Goal: Task Accomplishment & Management: Use online tool/utility

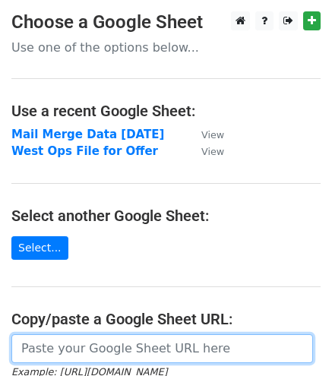
click at [74, 345] on input "url" at bounding box center [161, 348] width 301 height 29
paste input "https://docs.google.com/spreadsheets/d/1fRlF4AebPNMfShRe4V3aDc39eWqfWFmIrSur-2f…"
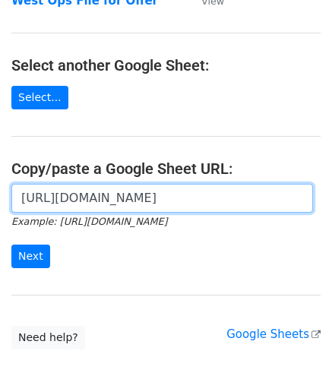
scroll to position [152, 0]
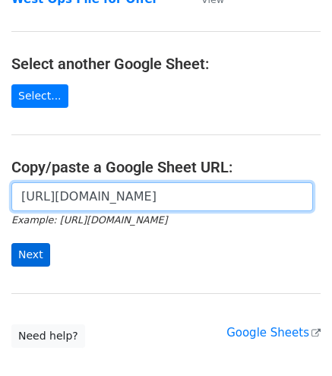
type input "https://docs.google.com/spreadsheets/d/1fRlF4AebPNMfShRe4V3aDc39eWqfWFmIrSur-2f…"
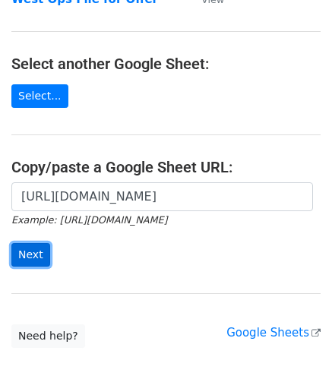
click at [24, 253] on input "Next" at bounding box center [30, 255] width 39 height 24
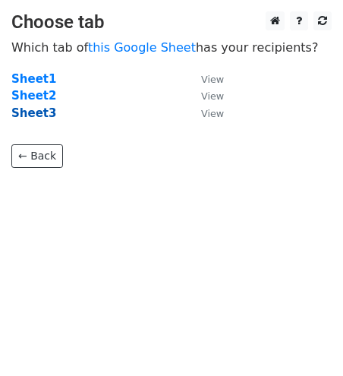
click at [36, 117] on strong "Sheet3" at bounding box center [33, 113] width 45 height 14
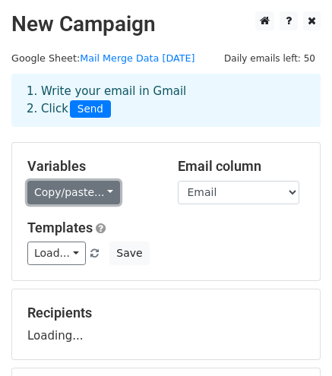
click at [90, 197] on link "Copy/paste..." at bounding box center [73, 193] width 93 height 24
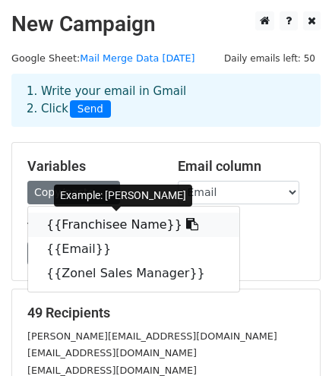
click at [96, 221] on link "{{Franchisee Name}}" at bounding box center [133, 225] width 211 height 24
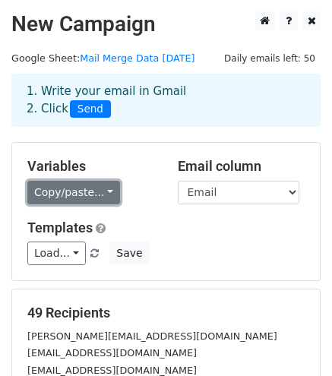
click at [73, 194] on link "Copy/paste..." at bounding box center [73, 193] width 93 height 24
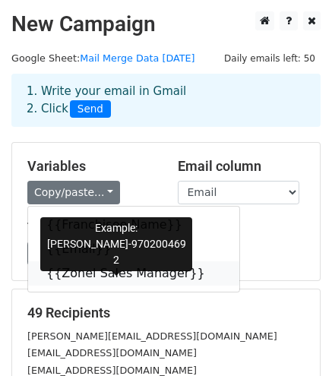
click at [87, 271] on link "{{Zonel Sales Manager}}" at bounding box center [133, 273] width 211 height 24
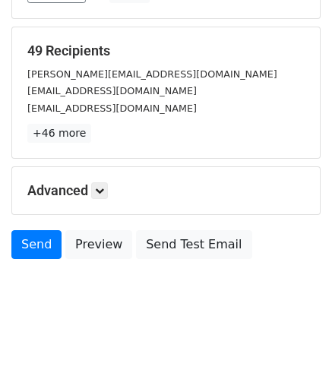
scroll to position [271, 0]
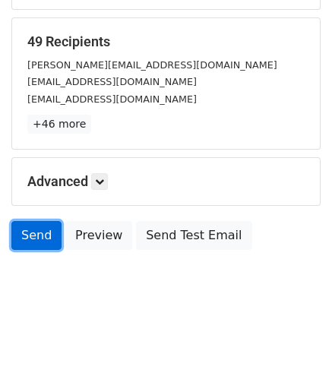
click at [30, 235] on link "Send" at bounding box center [36, 235] width 50 height 29
